Goal: Book appointment/travel/reservation

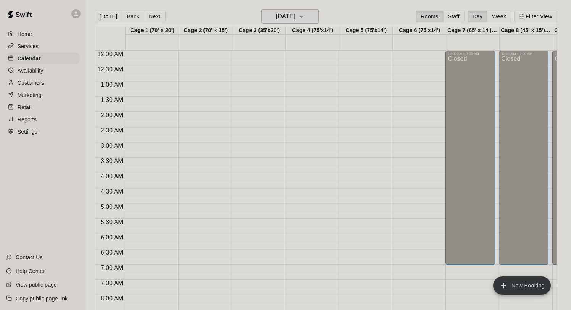
scroll to position [442, 0]
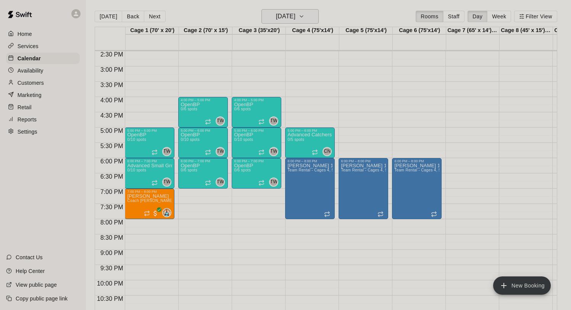
click at [282, 14] on h6 "Thursday Nov 27" at bounding box center [285, 16] width 19 height 11
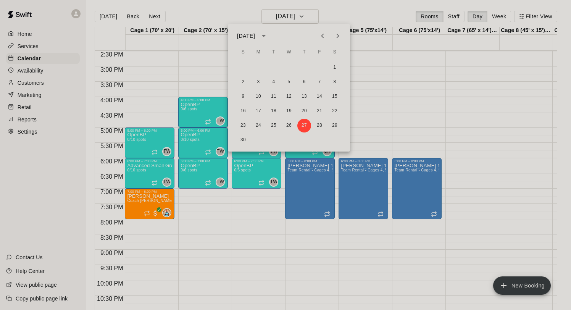
click at [325, 36] on icon "Previous month" at bounding box center [322, 35] width 9 height 9
click at [304, 105] on button "21" at bounding box center [304, 111] width 14 height 14
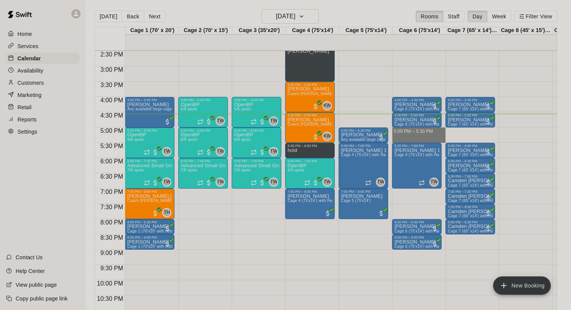
drag, startPoint x: 407, startPoint y: 131, endPoint x: 406, endPoint y: 139, distance: 8.9
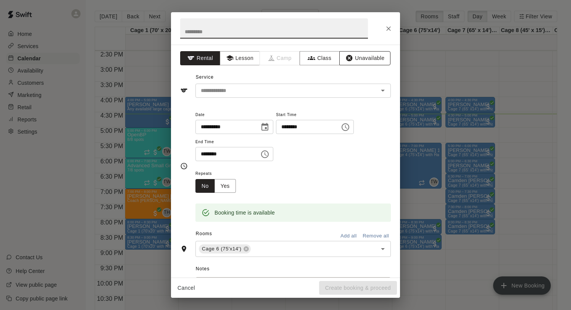
click at [374, 59] on button "Unavailable" at bounding box center [364, 58] width 51 height 14
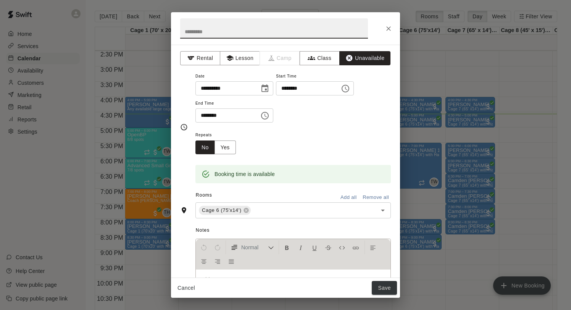
click at [266, 30] on input "text" at bounding box center [274, 28] width 188 height 20
type input "*****"
click at [384, 287] on button "Save" at bounding box center [384, 288] width 25 height 14
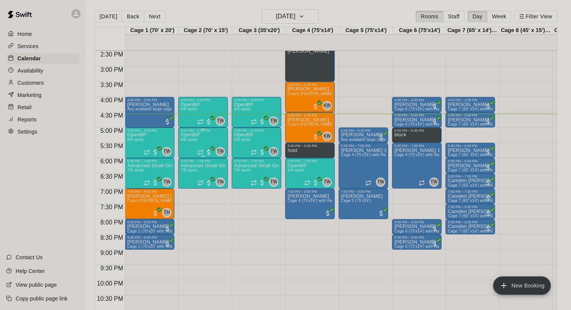
click at [212, 137] on div "OpenBP 8/8 spots TW 0" at bounding box center [203, 287] width 45 height 310
click at [189, 158] on img "edit" at bounding box center [188, 159] width 9 height 9
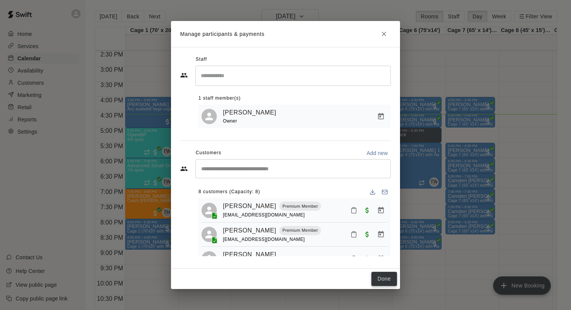
click at [384, 274] on button "Done" at bounding box center [384, 279] width 26 height 14
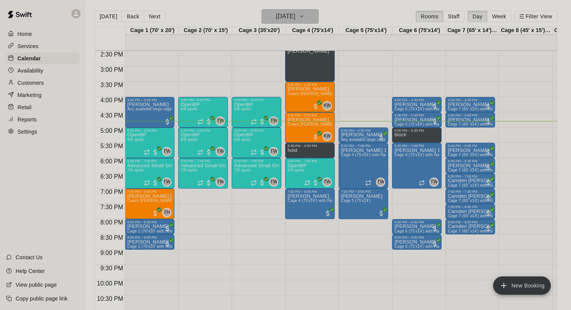
click at [289, 15] on h6 "[DATE]" at bounding box center [285, 16] width 19 height 11
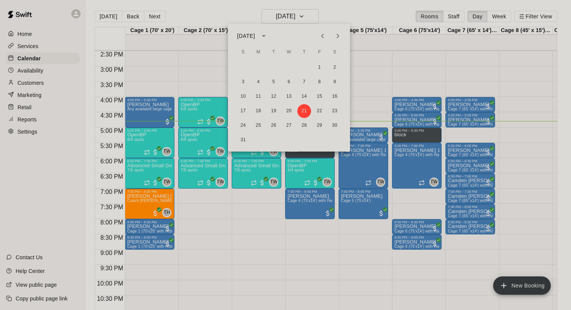
click at [308, 117] on div "17 18 19 20 21 22 23" at bounding box center [289, 111] width 122 height 14
click at [307, 124] on button "28" at bounding box center [304, 126] width 14 height 14
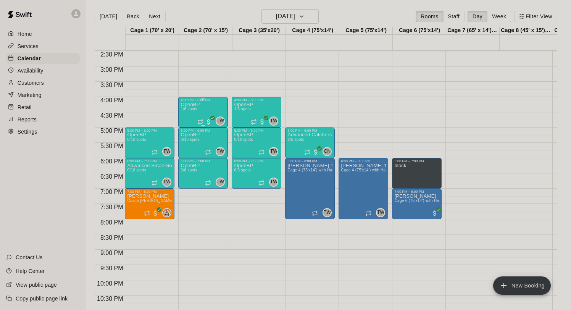
click at [196, 105] on p "OpenBP" at bounding box center [190, 105] width 19 height 0
click at [191, 127] on img "edit" at bounding box center [188, 130] width 9 height 9
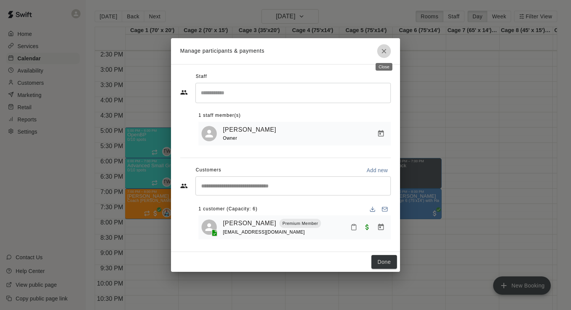
click at [386, 51] on icon "Close" at bounding box center [384, 51] width 8 height 8
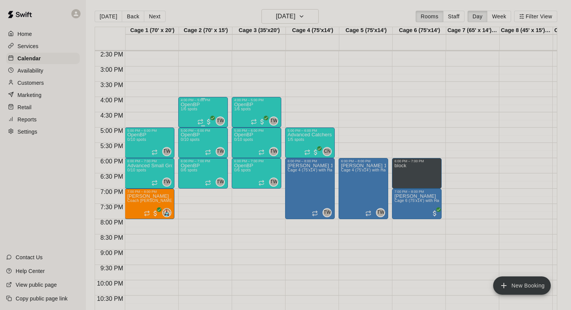
click at [195, 111] on span "1/6 spots" at bounding box center [189, 109] width 17 height 4
click at [188, 115] on icon "edit" at bounding box center [188, 115] width 7 height 7
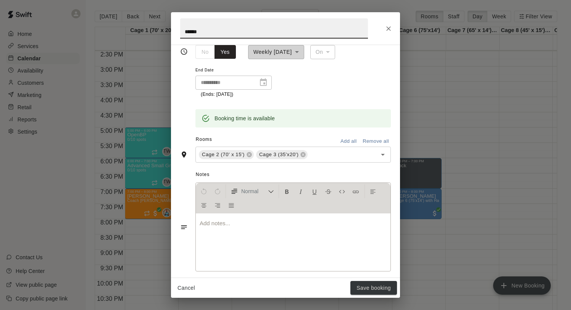
scroll to position [171, 0]
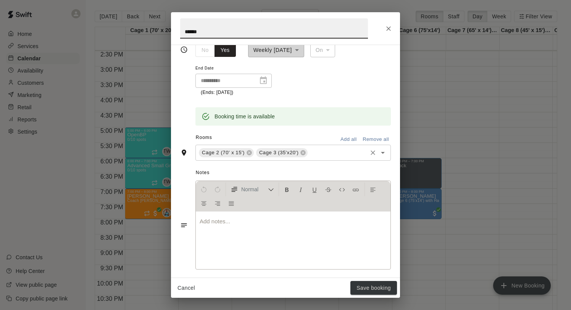
click at [326, 151] on input "text" at bounding box center [337, 153] width 57 height 10
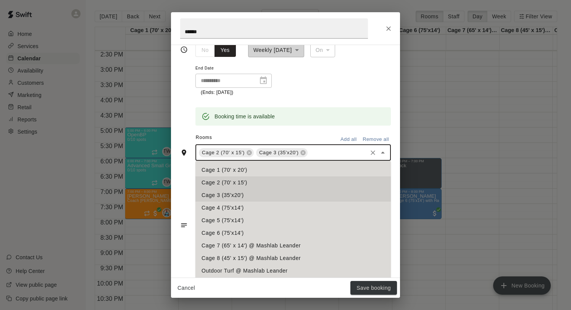
click at [244, 169] on li "Cage 1 (70' x 20')" at bounding box center [292, 170] width 195 height 13
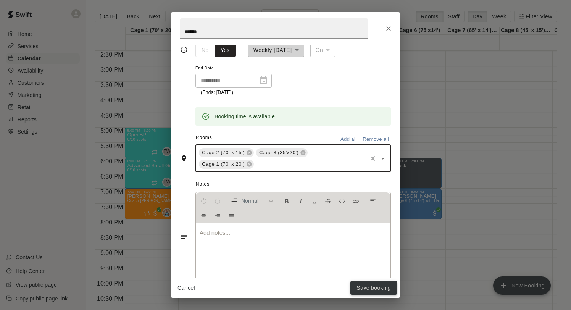
click at [363, 286] on button "Save booking" at bounding box center [373, 288] width 47 height 14
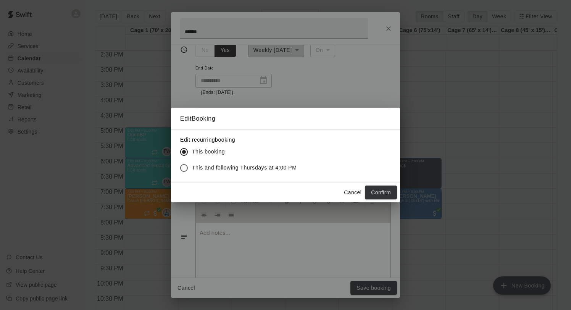
click at [223, 166] on span "This and following Thursdays at 4:00 PM" at bounding box center [244, 168] width 105 height 8
click at [378, 189] on button "Confirm" at bounding box center [381, 193] width 32 height 14
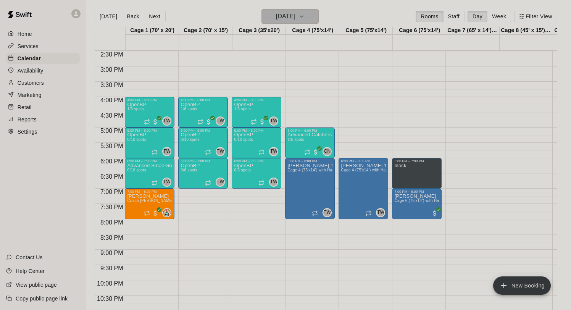
click at [290, 13] on h6 "Thursday Aug 28" at bounding box center [285, 16] width 19 height 11
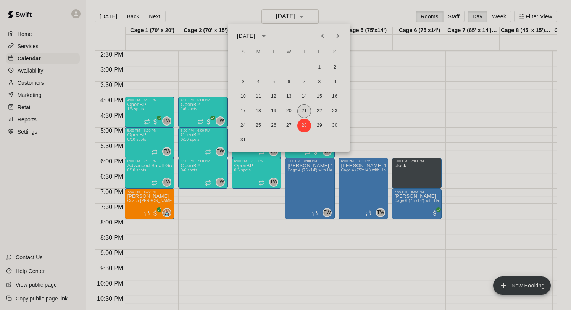
click at [303, 117] on button "21" at bounding box center [304, 111] width 14 height 14
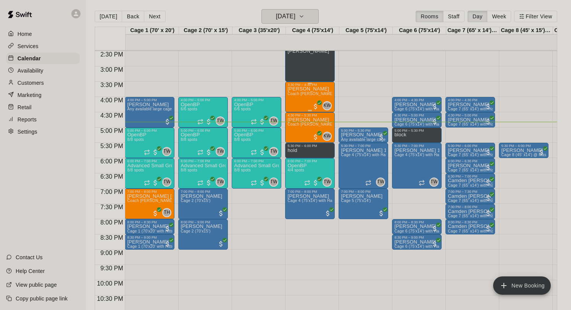
scroll to position [443, 0]
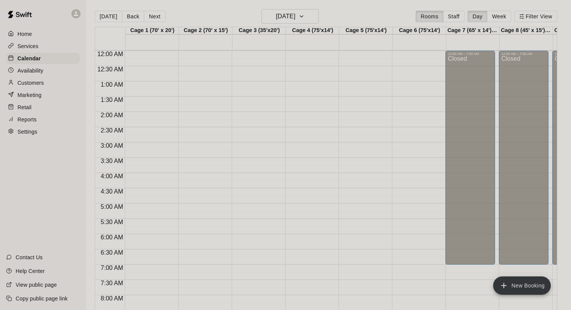
scroll to position [434, 0]
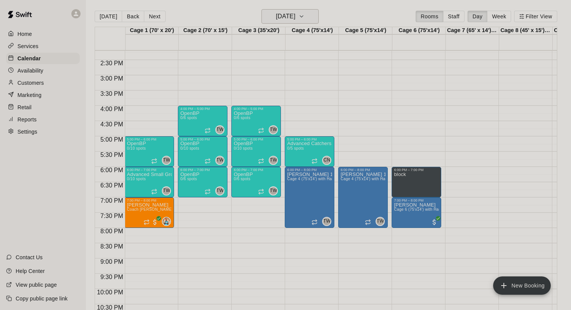
click at [276, 13] on h6 "Thursday Aug 28" at bounding box center [285, 16] width 19 height 11
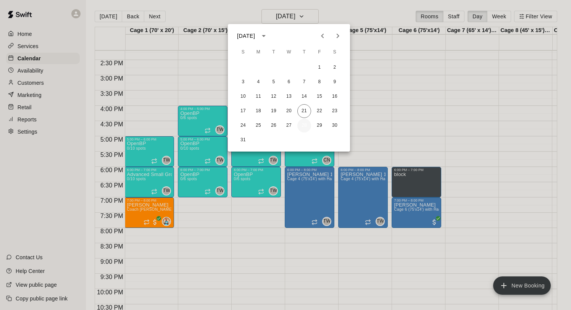
click at [302, 127] on button "28" at bounding box center [304, 126] width 14 height 14
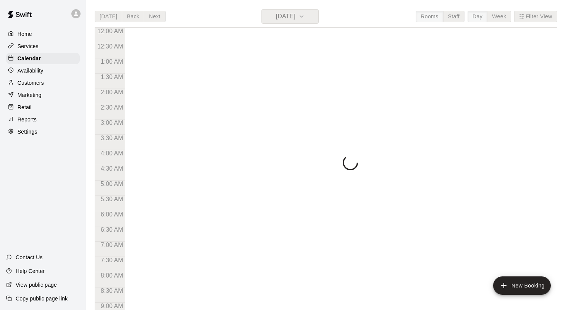
scroll to position [442, 0]
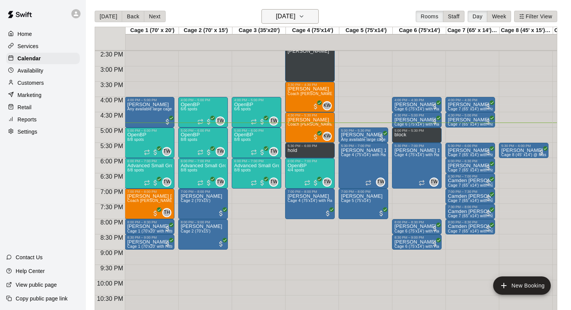
click at [287, 15] on h6 "[DATE]" at bounding box center [285, 16] width 19 height 11
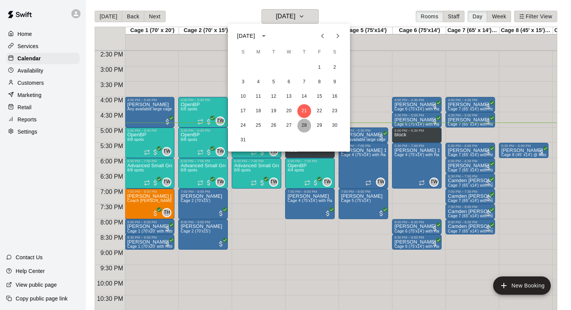
click at [307, 124] on button "28" at bounding box center [304, 126] width 14 height 14
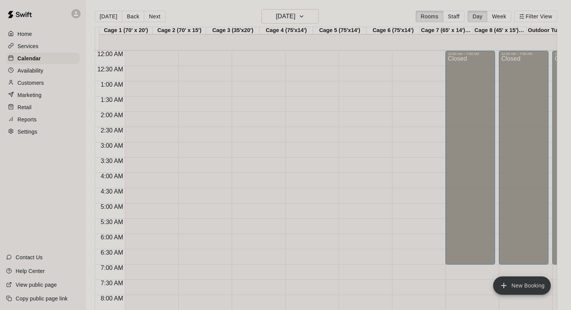
scroll to position [442, 0]
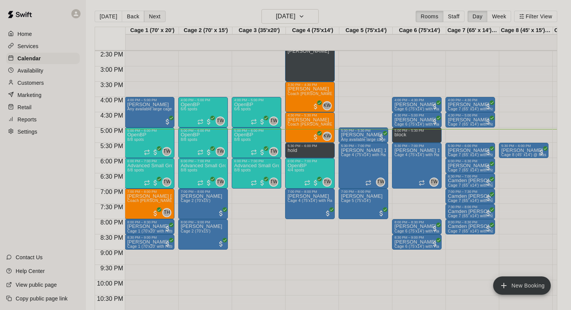
click at [155, 19] on button "Next" at bounding box center [154, 16] width 21 height 11
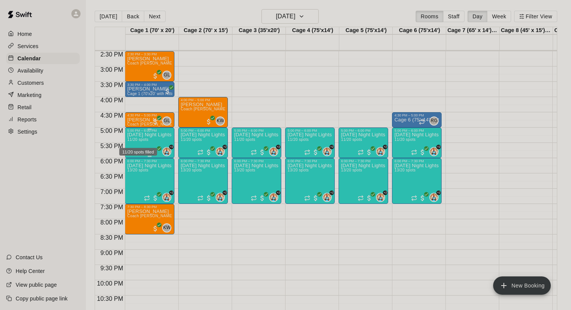
click at [139, 140] on span "11/20 spots" at bounding box center [137, 139] width 21 height 4
click at [133, 165] on img "edit" at bounding box center [135, 164] width 9 height 9
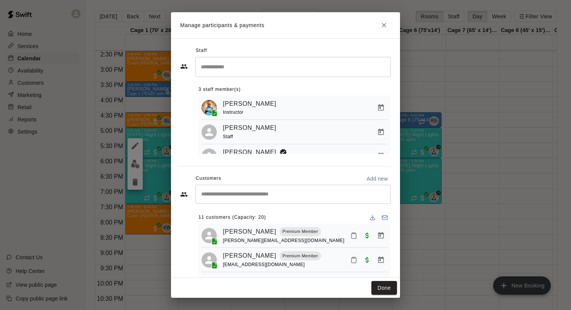
click at [247, 186] on div "​" at bounding box center [292, 194] width 195 height 19
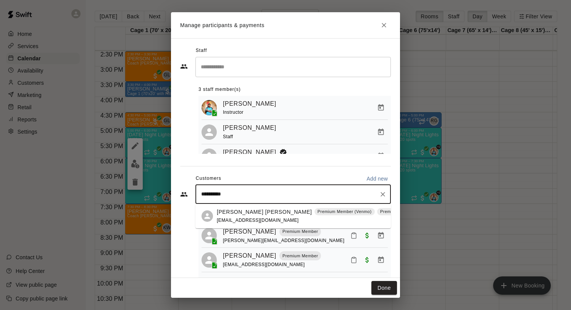
type input "**********"
click at [236, 219] on span "[EMAIL_ADDRESS][DOMAIN_NAME]" at bounding box center [258, 220] width 82 height 5
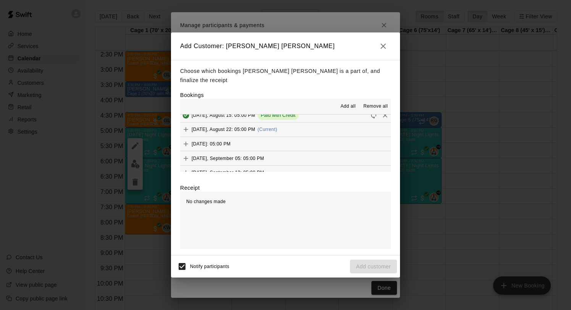
scroll to position [457, 0]
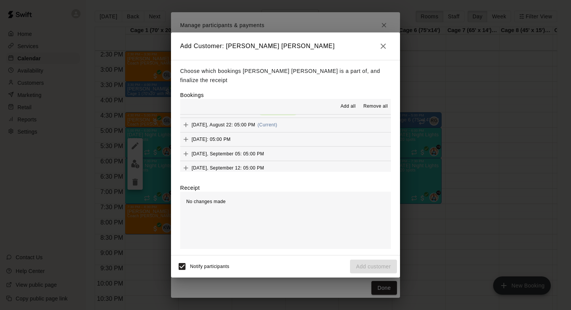
click at [243, 122] on span "[DATE], August 22: 05:00 PM" at bounding box center [224, 124] width 64 height 5
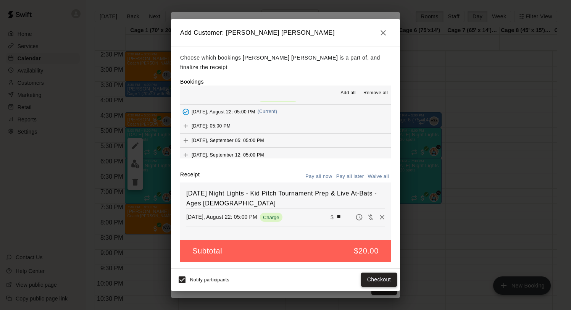
click at [377, 273] on button "Checkout" at bounding box center [379, 280] width 36 height 14
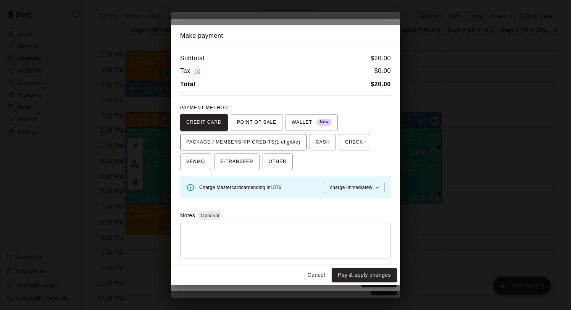
click at [300, 146] on span "PACKAGE / MEMBERSHIP CREDITS (1 eligible)" at bounding box center [243, 142] width 114 height 12
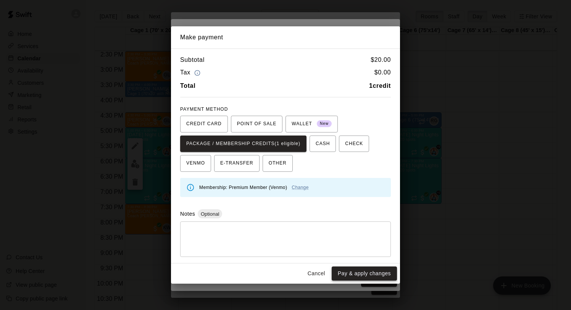
click at [350, 274] on button "Pay & apply changes" at bounding box center [364, 273] width 65 height 14
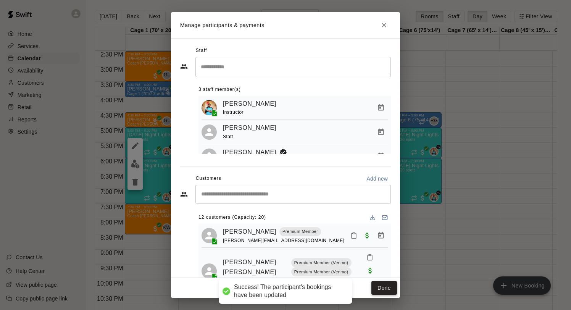
click at [381, 291] on button "Done" at bounding box center [384, 288] width 26 height 14
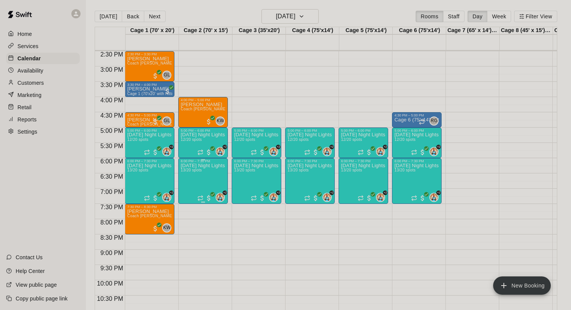
click at [196, 166] on p "[DATE] Night Lights - Advanced Hitting Group & Tournament Prep (Live ABs) - Age…" at bounding box center [203, 166] width 45 height 0
click at [189, 186] on button "edit" at bounding box center [188, 191] width 15 height 15
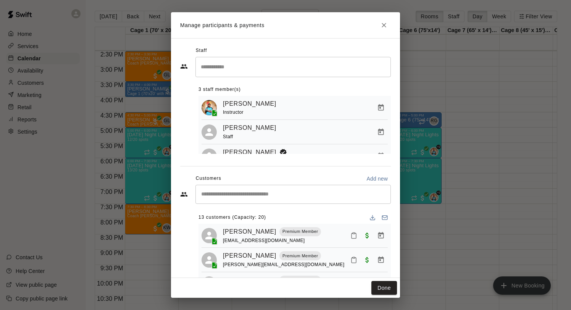
click at [235, 187] on div "​" at bounding box center [292, 194] width 195 height 19
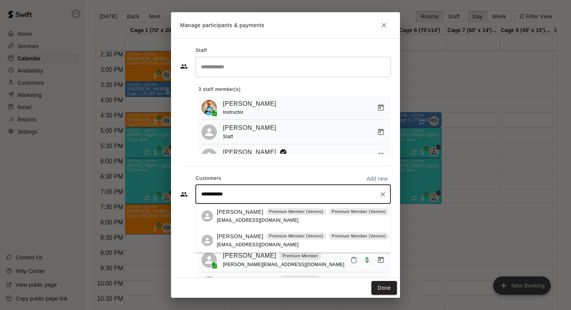
type input "**********"
click at [233, 215] on p "[PERSON_NAME]" at bounding box center [240, 212] width 47 height 8
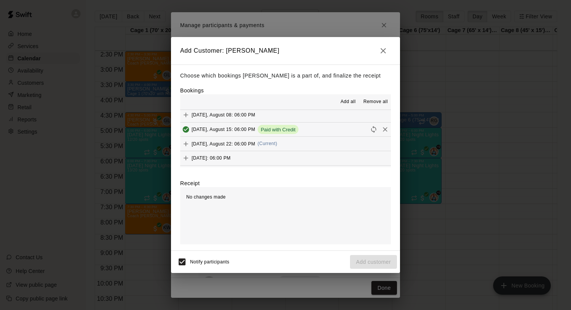
scroll to position [504, 0]
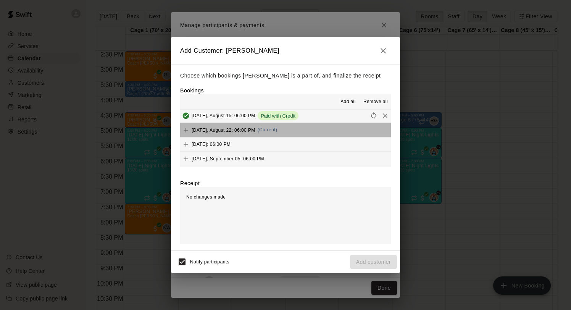
click at [245, 124] on div "[DATE], August 22: 06:00 PM (Current)" at bounding box center [228, 129] width 97 height 11
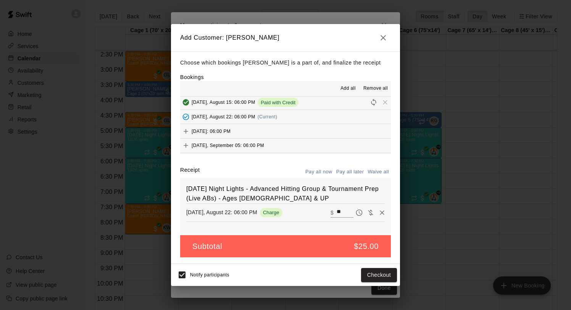
click at [381, 168] on button "Waive all" at bounding box center [378, 172] width 25 height 12
type input "*"
click at [378, 278] on button "Add customer" at bounding box center [373, 275] width 47 height 14
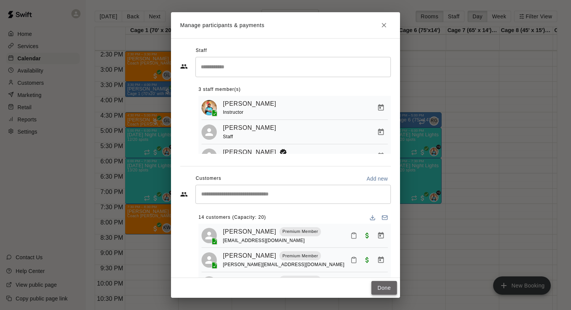
click at [384, 286] on button "Done" at bounding box center [384, 288] width 26 height 14
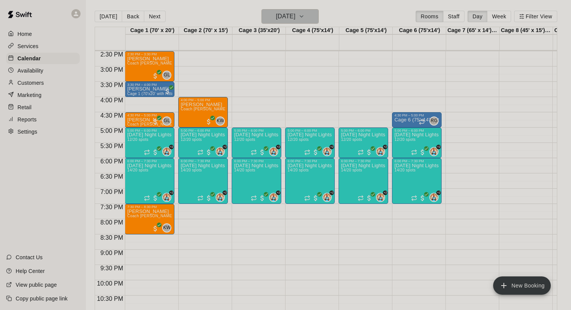
click at [270, 10] on button "[DATE]" at bounding box center [289, 16] width 57 height 15
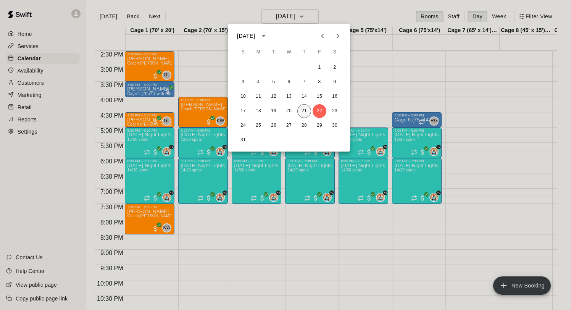
click at [304, 111] on button "21" at bounding box center [304, 111] width 14 height 14
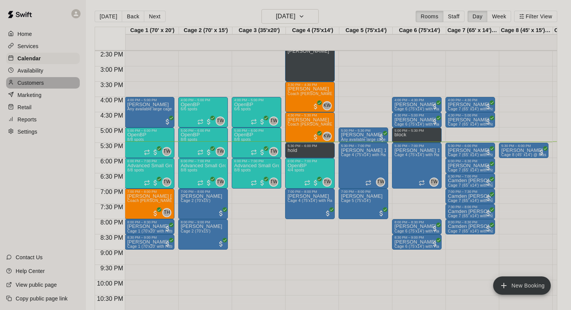
click at [41, 84] on p "Customers" at bounding box center [31, 83] width 26 height 8
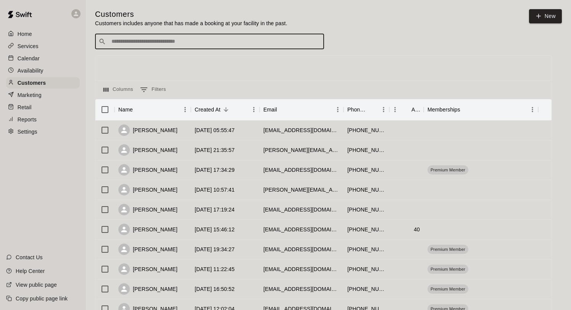
click at [210, 39] on input "Search customers by name or email" at bounding box center [214, 42] width 211 height 8
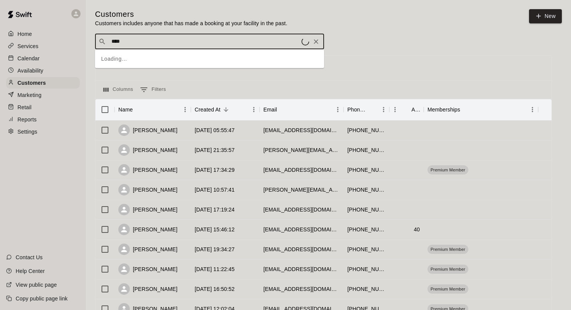
type input "*****"
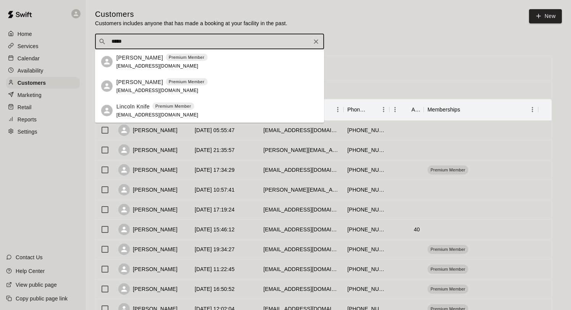
click at [140, 64] on span "[EMAIL_ADDRESS][DOMAIN_NAME]" at bounding box center [157, 65] width 82 height 5
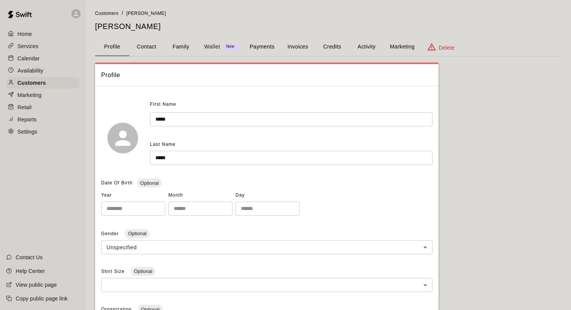
click at [366, 49] on button "Activity" at bounding box center [366, 47] width 34 height 18
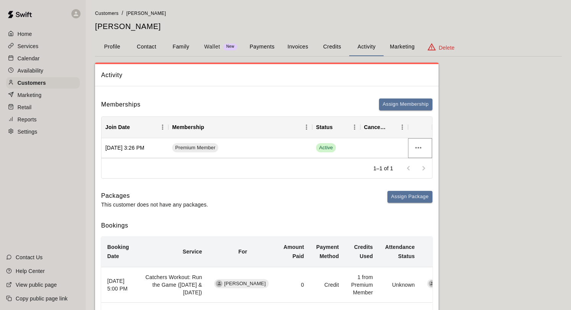
click at [415, 148] on icon "more actions" at bounding box center [418, 147] width 9 height 9
click at [420, 177] on li "Cancel" at bounding box center [433, 176] width 43 height 13
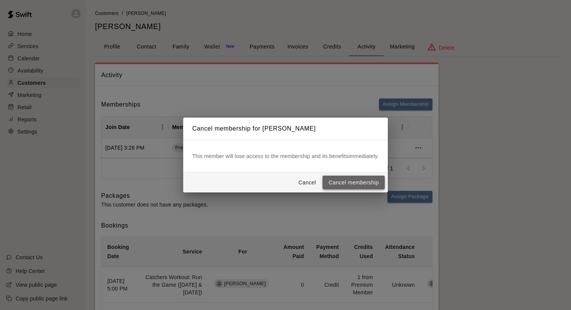
click at [361, 184] on button "Cancel membership" at bounding box center [354, 183] width 62 height 14
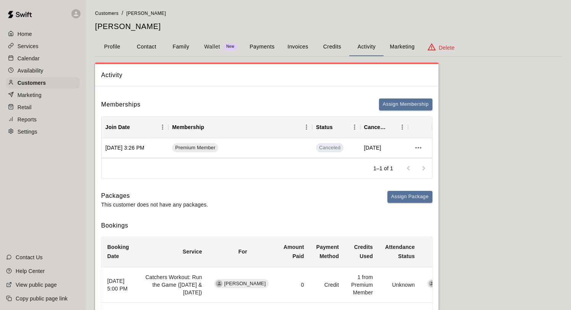
click at [38, 57] on p "Calendar" at bounding box center [29, 59] width 22 height 8
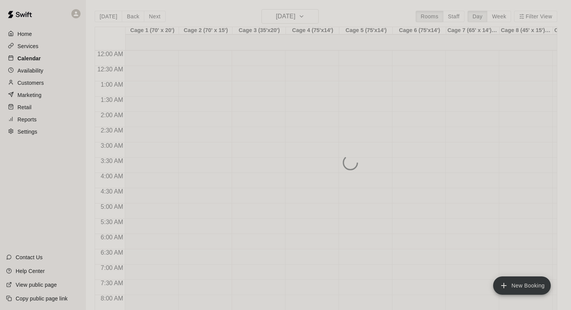
scroll to position [442, 0]
